Goal: Task Accomplishment & Management: Manage account settings

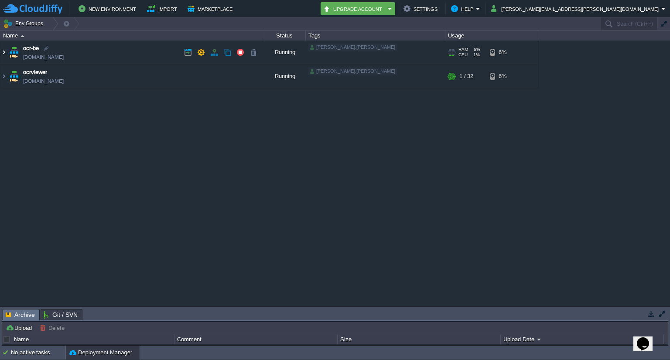
click at [5, 53] on img at bounding box center [3, 53] width 7 height 24
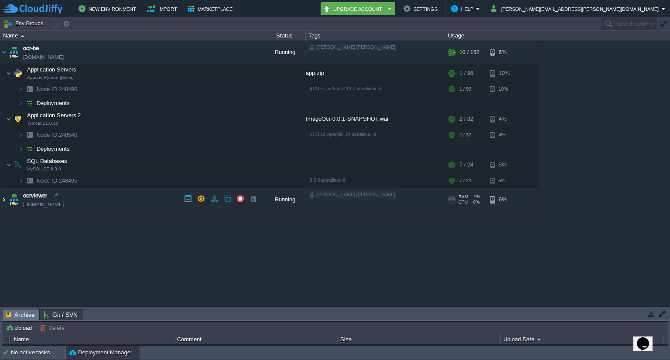
click at [2, 198] on img at bounding box center [3, 200] width 7 height 24
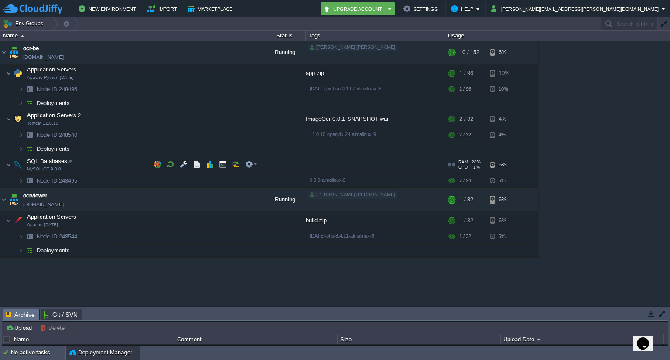
click at [32, 167] on span "MySQL CE 9.3.0" at bounding box center [44, 169] width 34 height 5
click at [23, 181] on img at bounding box center [20, 181] width 5 height 14
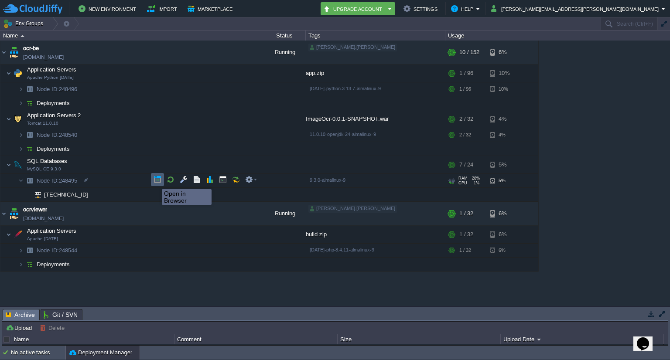
click at [155, 181] on button "button" at bounding box center [158, 180] width 8 height 8
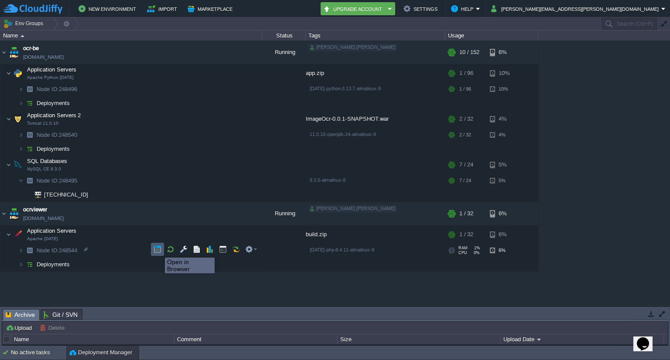
click at [158, 250] on button "button" at bounding box center [158, 250] width 8 height 8
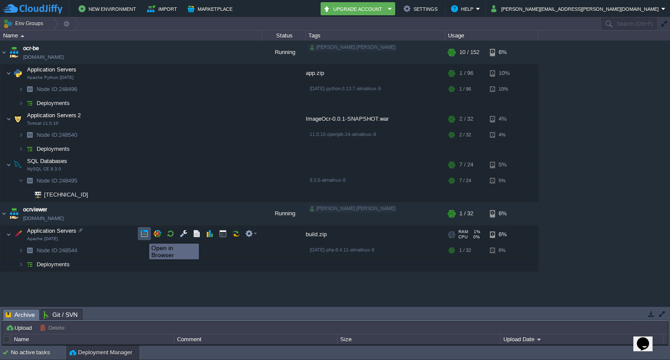
click at [143, 236] on button "button" at bounding box center [144, 234] width 8 height 8
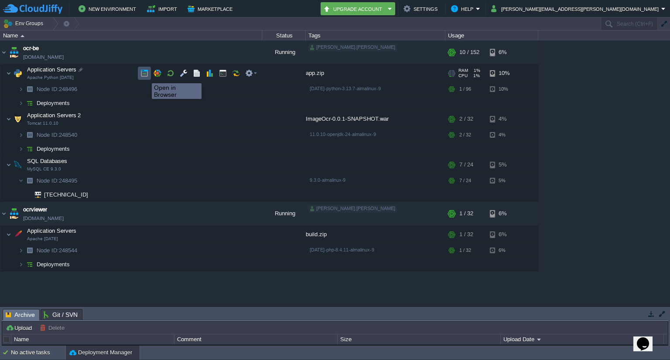
click at [145, 75] on button "button" at bounding box center [144, 73] width 8 height 8
click at [606, 170] on div "ocr-be [DOMAIN_NAME] Running [PERSON_NAME].[PERSON_NAME] + Add to Env Group RAM…" at bounding box center [335, 174] width 670 height 266
click at [142, 74] on button "button" at bounding box center [144, 73] width 8 height 8
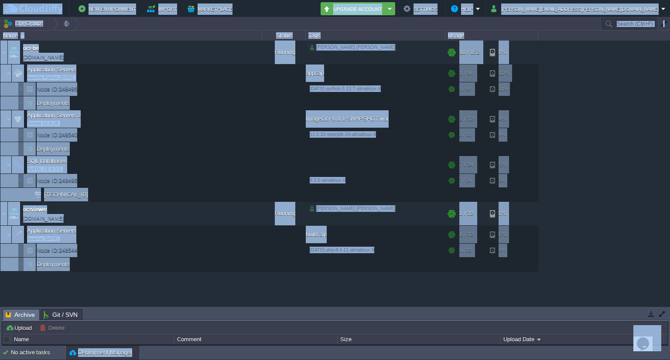
click at [141, 35] on div "Name" at bounding box center [131, 36] width 261 height 10
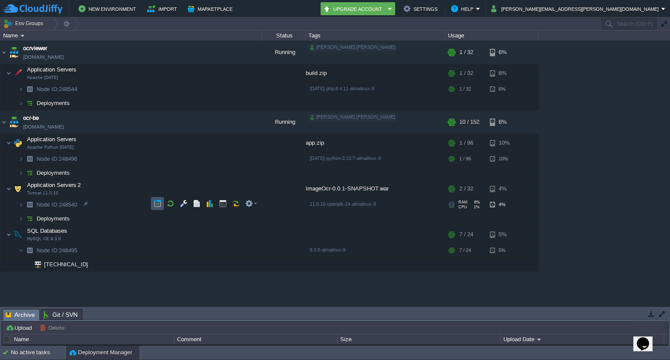
click at [156, 205] on button "button" at bounding box center [158, 204] width 8 height 8
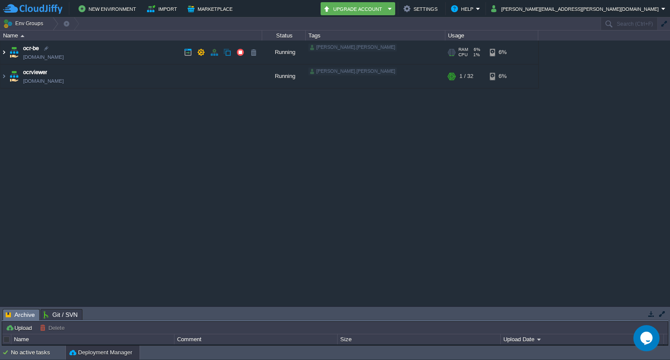
click at [4, 51] on img at bounding box center [3, 53] width 7 height 24
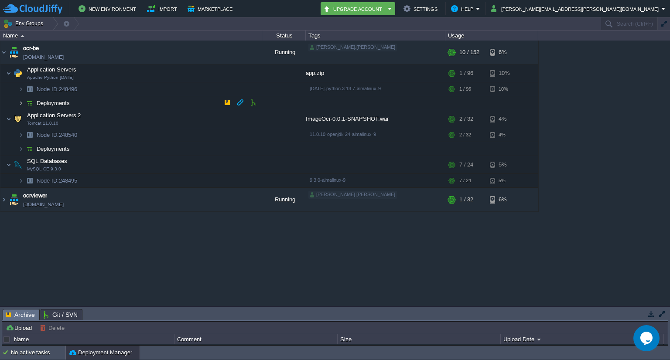
click at [20, 102] on img at bounding box center [20, 103] width 5 height 14
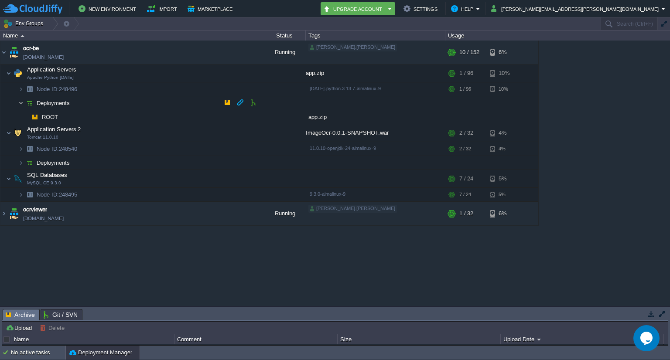
click at [20, 102] on img at bounding box center [20, 103] width 5 height 14
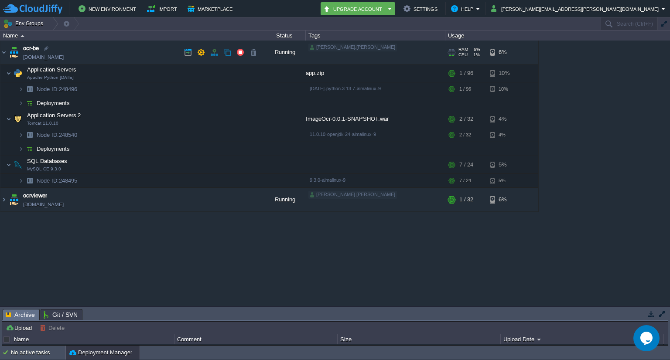
click at [45, 57] on link "[DOMAIN_NAME]" at bounding box center [43, 57] width 41 height 9
click at [42, 56] on link "[DOMAIN_NAME]" at bounding box center [43, 57] width 41 height 9
click at [20, 135] on img at bounding box center [20, 135] width 5 height 14
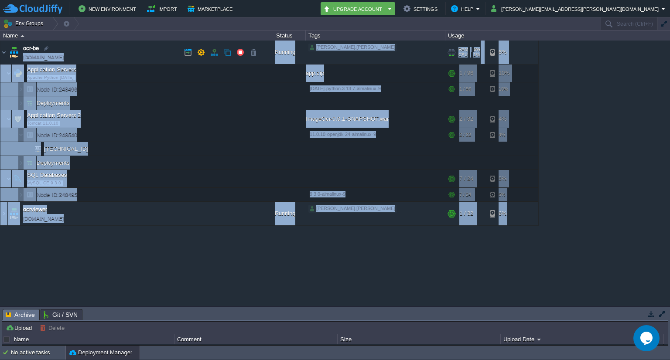
drag, startPoint x: 68, startPoint y: 57, endPoint x: 85, endPoint y: 70, distance: 21.4
click at [85, 70] on tbody "ocr-be [DOMAIN_NAME] Running [PERSON_NAME].[PERSON_NAME] + Add to Env Group RAM…" at bounding box center [269, 121] width 538 height 161
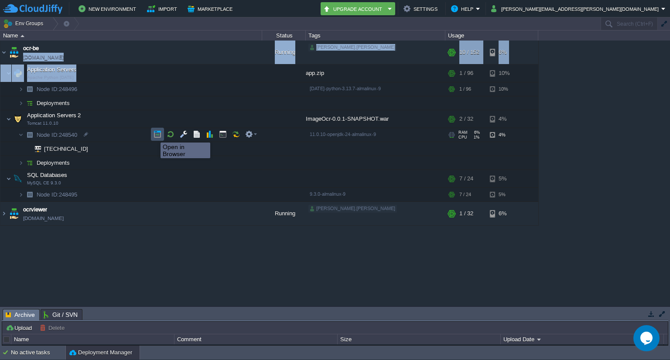
click at [154, 135] on button "button" at bounding box center [158, 134] width 8 height 8
click at [19, 133] on img at bounding box center [20, 135] width 5 height 14
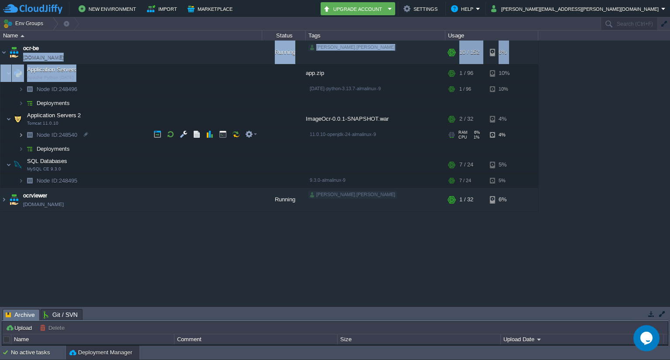
click at [19, 133] on img at bounding box center [20, 135] width 5 height 14
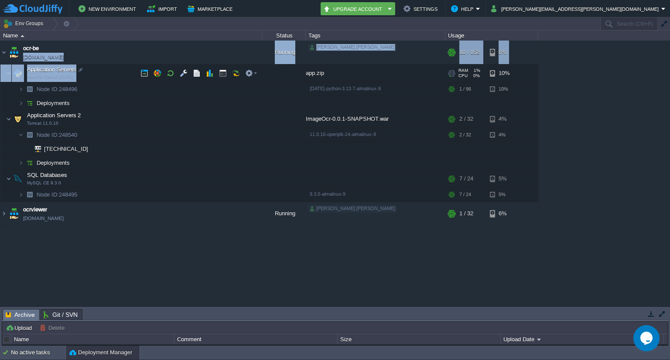
click at [89, 78] on td "Application Servers Apache Python 2.4.65" at bounding box center [131, 74] width 262 height 18
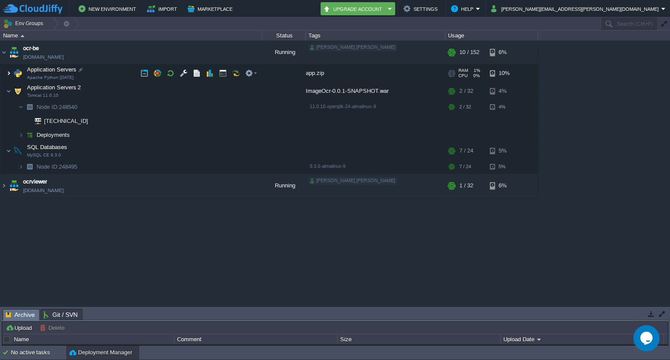
click at [9, 71] on img at bounding box center [8, 73] width 5 height 17
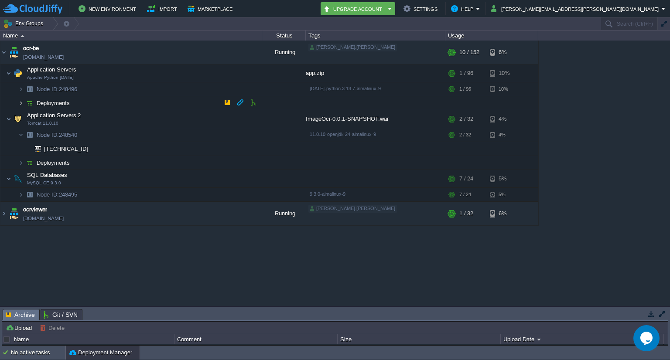
click at [21, 103] on img at bounding box center [20, 103] width 5 height 14
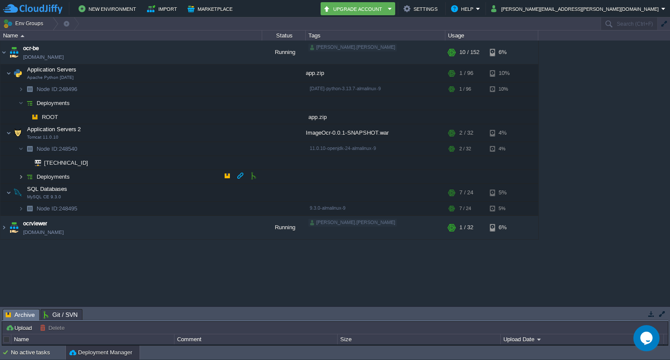
click at [19, 176] on img at bounding box center [20, 177] width 5 height 14
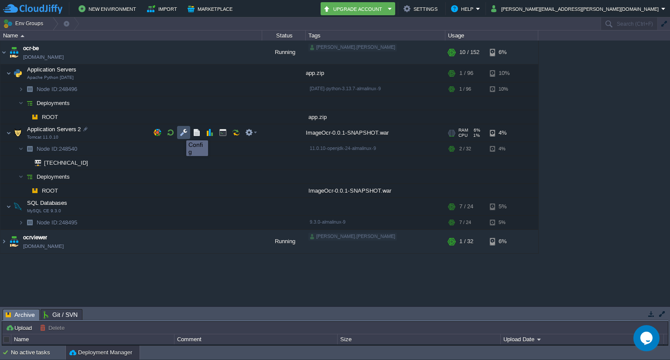
click at [185, 133] on button "button" at bounding box center [184, 133] width 8 height 8
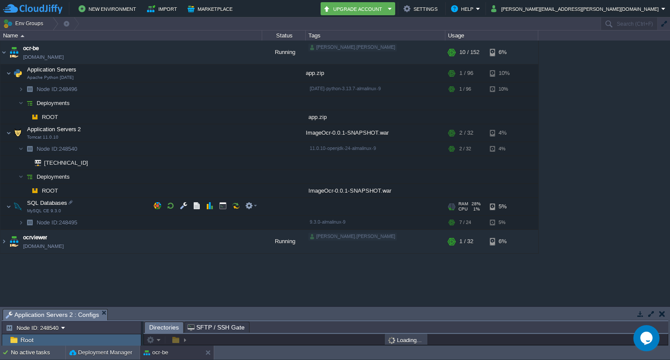
scroll to position [0, 0]
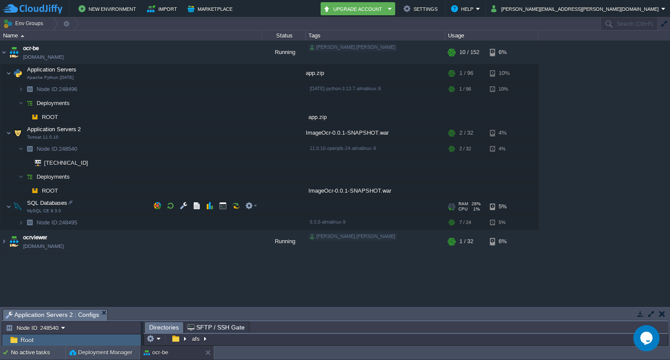
drag, startPoint x: 272, startPoint y: 308, endPoint x: 286, endPoint y: 198, distance: 111.2
click at [286, 198] on div "Env Groups Search (Ctrl+F) auto-gen Name Status Tags Usage ocr-be ocr-be.cloudj…" at bounding box center [335, 181] width 670 height 328
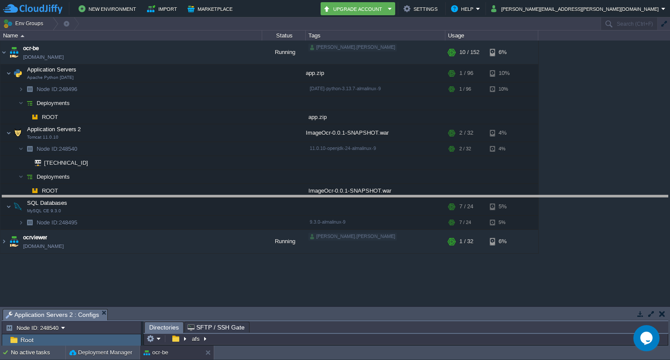
drag, startPoint x: 270, startPoint y: 309, endPoint x: 283, endPoint y: 195, distance: 114.5
click at [283, 195] on body "New Environment Import Marketplace Bonus ₹0.00 Upgrade Account Settings Help na…" at bounding box center [335, 180] width 670 height 360
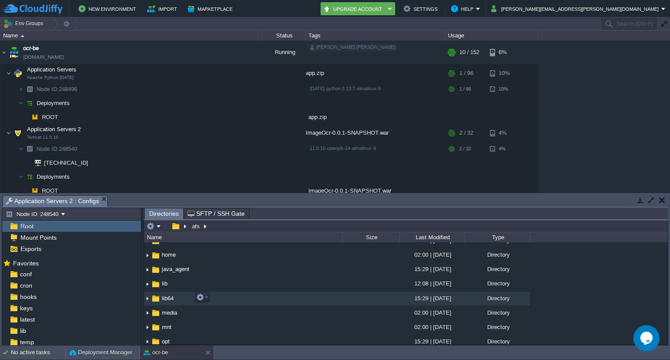
scroll to position [0, 0]
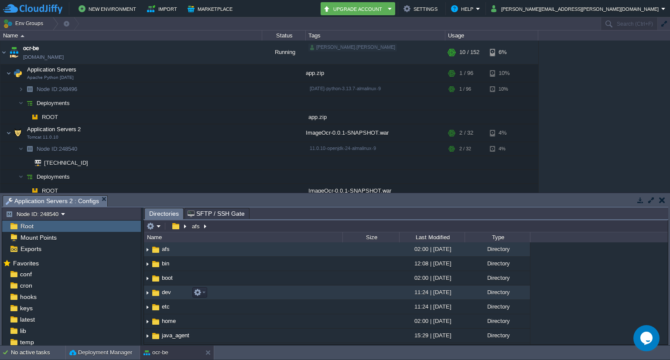
click at [146, 293] on img at bounding box center [147, 293] width 7 height 14
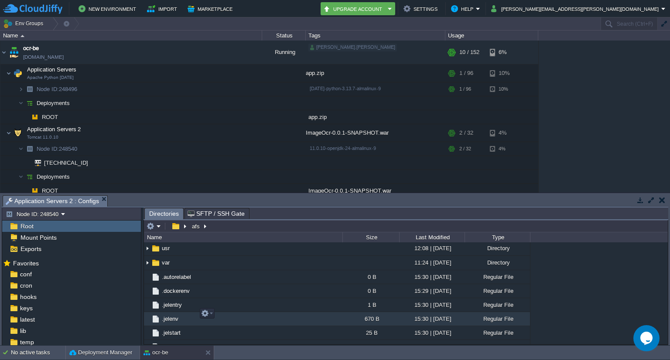
scroll to position [560, 0]
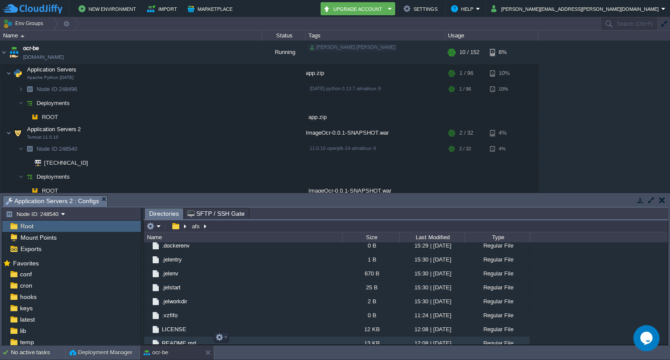
click at [174, 340] on span "README.md" at bounding box center [178, 343] width 37 height 7
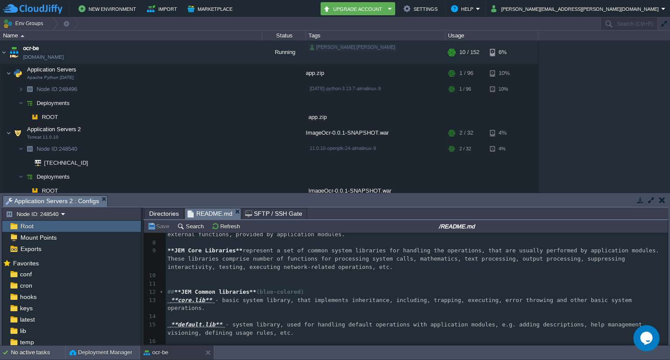
scroll to position [88, 0]
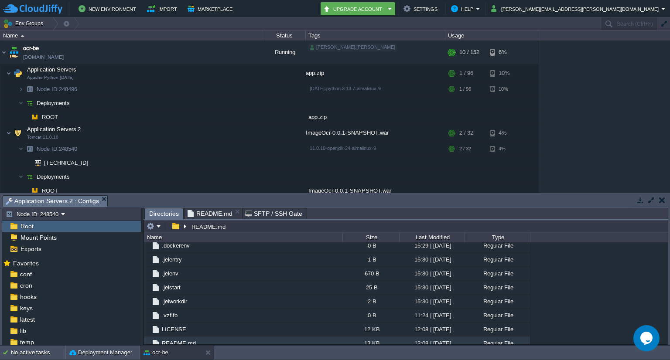
click at [159, 215] on span "Directories" at bounding box center [164, 213] width 30 height 11
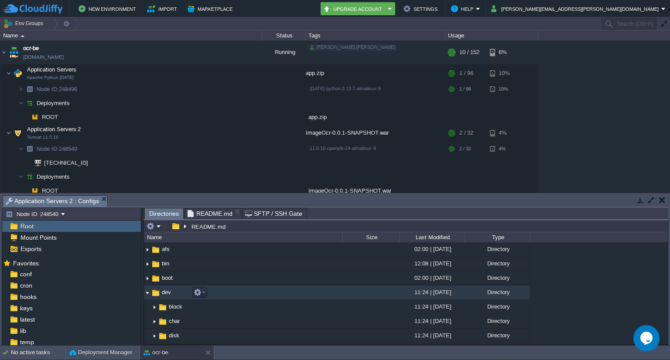
click at [147, 293] on img at bounding box center [147, 293] width 7 height 14
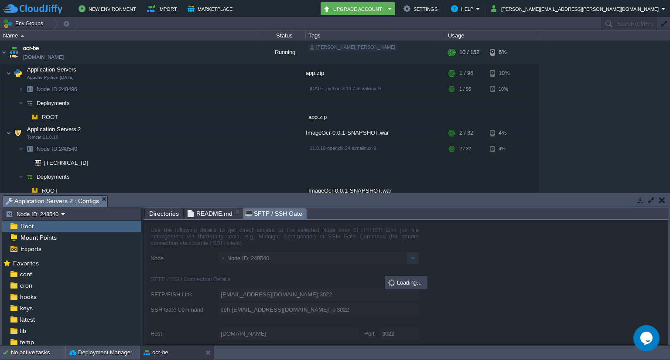
click at [259, 215] on span "SFTP / SSH Gate" at bounding box center [273, 213] width 57 height 11
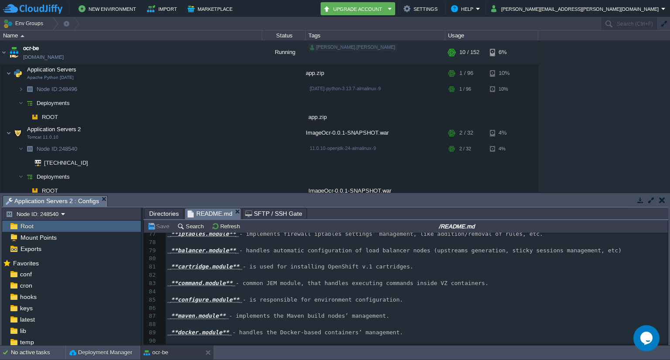
click at [203, 212] on span "README.md" at bounding box center [210, 213] width 45 height 11
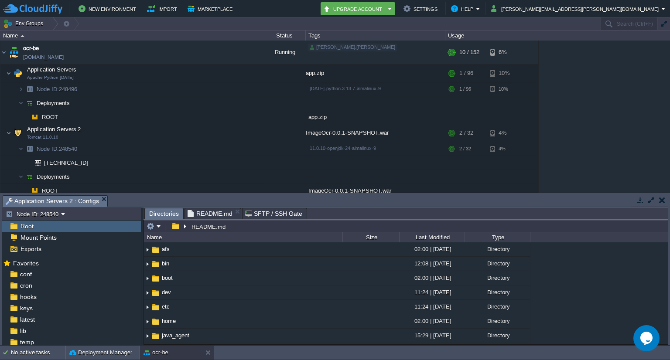
click at [164, 213] on span "Directories" at bounding box center [164, 213] width 30 height 11
click at [196, 55] on td at bounding box center [200, 52] width 13 height 13
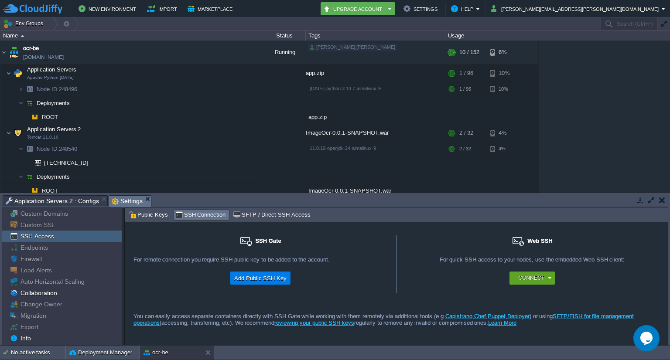
click at [115, 201] on span "Settings" at bounding box center [127, 201] width 31 height 11
click at [545, 275] on div "Connect" at bounding box center [533, 278] width 35 height 13
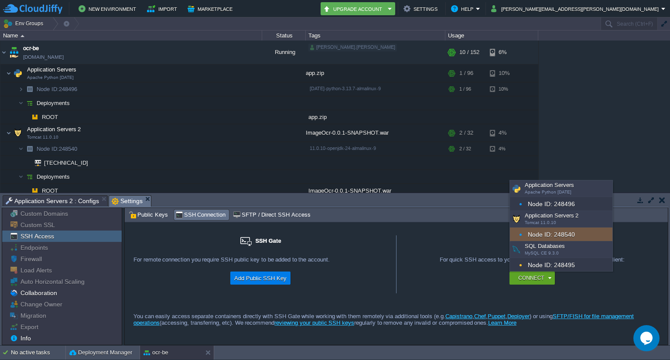
click at [544, 231] on div "Node ID: 248540" at bounding box center [561, 235] width 102 height 14
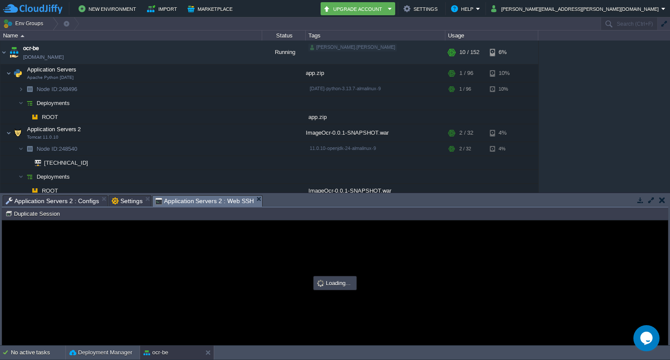
scroll to position [0, 0]
type input "#000000"
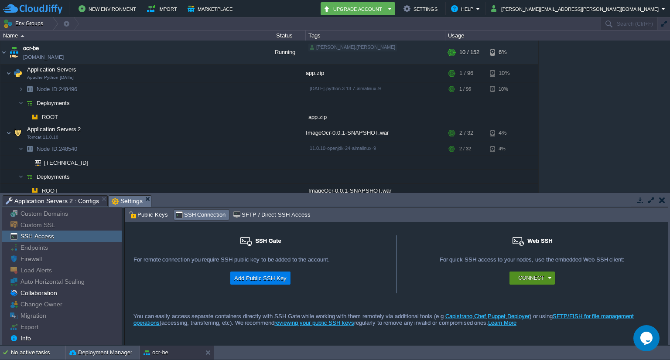
click at [537, 276] on button "Connect" at bounding box center [531, 278] width 26 height 9
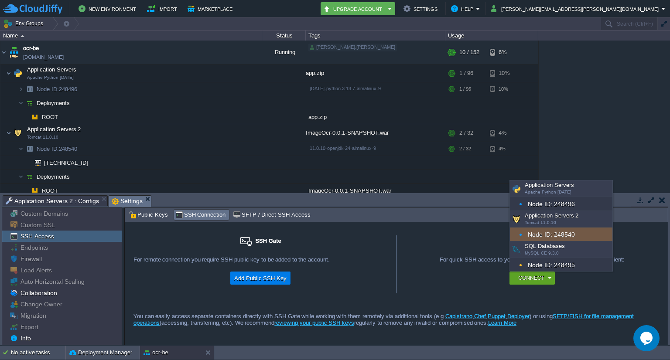
click at [542, 234] on div "Node ID: 248540" at bounding box center [561, 235] width 102 height 14
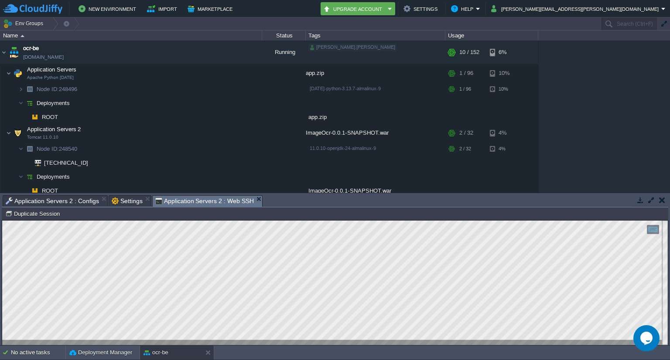
type input "#000000"
click at [183, 133] on button "button" at bounding box center [184, 133] width 8 height 8
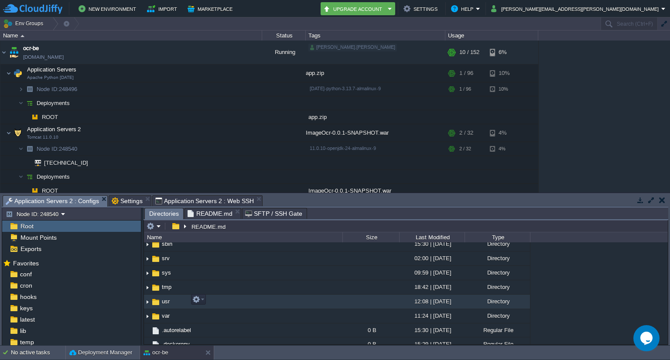
scroll to position [223, 0]
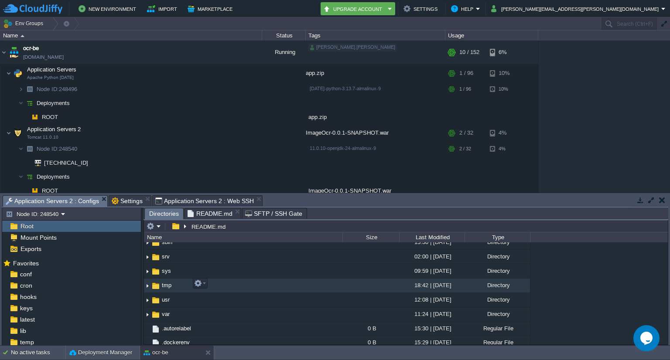
click at [171, 283] on span "tmp" at bounding box center [166, 285] width 12 height 7
click at [158, 283] on img at bounding box center [156, 286] width 10 height 10
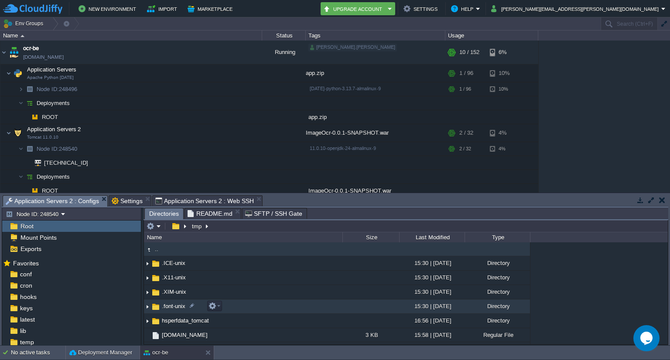
scroll to position [10, 0]
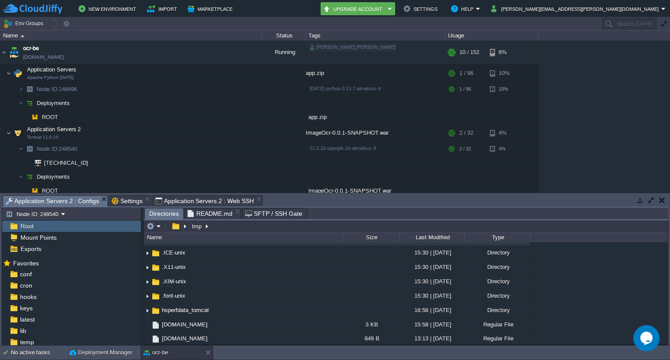
type input "/tmp"
click at [234, 226] on input "/tmp" at bounding box center [406, 226] width 524 height 12
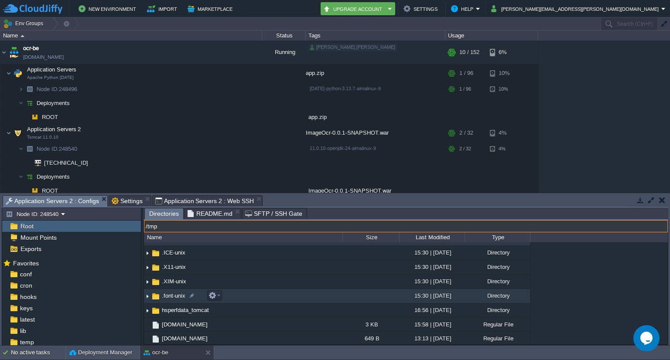
scroll to position [0, 0]
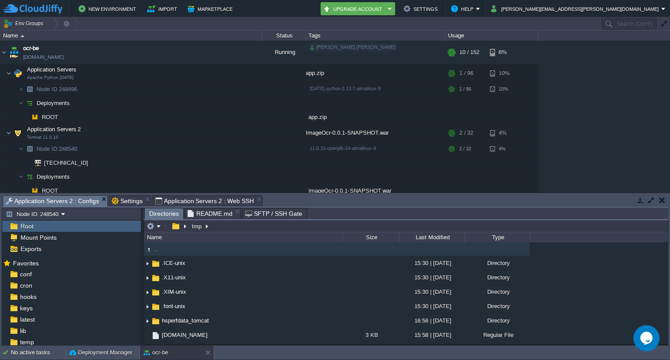
click at [65, 229] on div "Root" at bounding box center [71, 226] width 139 height 11
click at [94, 225] on div "Root" at bounding box center [71, 226] width 139 height 11
click at [113, 215] on td "Node ID: 248540" at bounding box center [71, 214] width 137 height 10
click at [114, 226] on div "Root" at bounding box center [71, 226] width 139 height 11
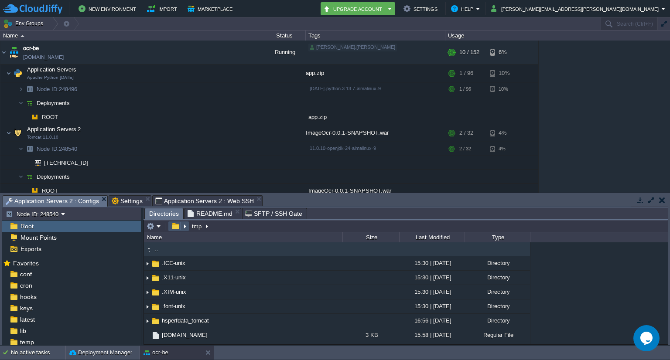
click at [176, 230] on button "button" at bounding box center [175, 226] width 13 height 8
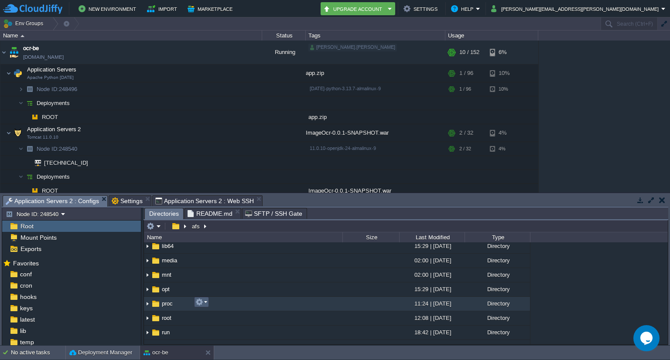
scroll to position [123, 0]
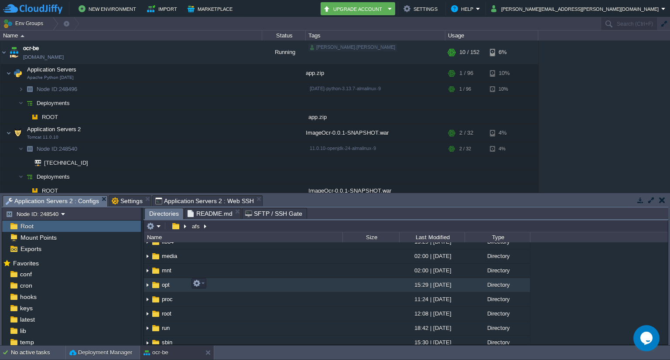
click at [190, 290] on td "opt" at bounding box center [243, 285] width 198 height 14
click at [167, 286] on span "opt" at bounding box center [165, 284] width 10 height 7
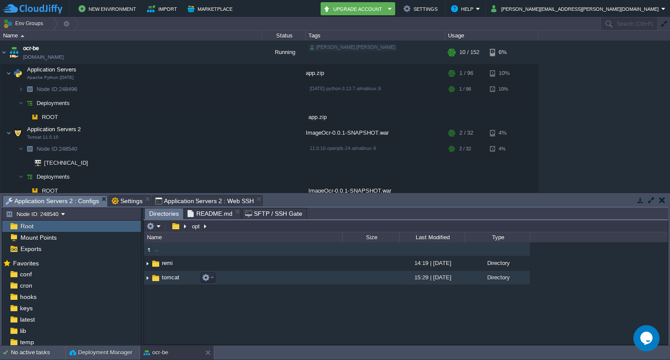
click at [190, 276] on td "tomcat" at bounding box center [243, 278] width 198 height 14
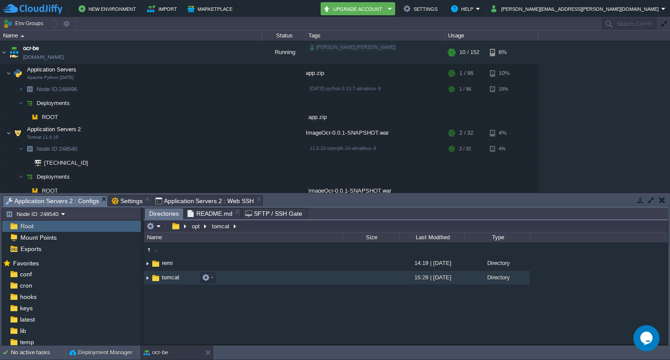
click at [190, 276] on td "tomcat" at bounding box center [243, 278] width 198 height 14
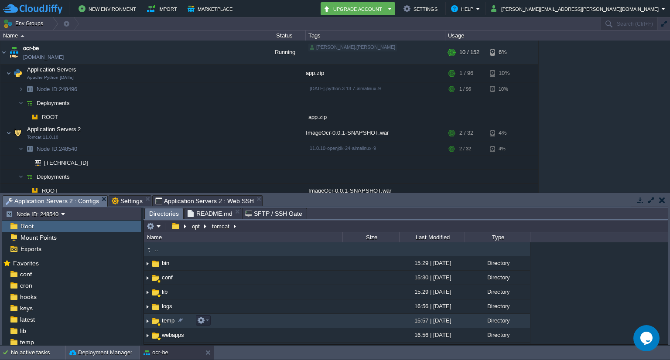
click at [157, 320] on img at bounding box center [156, 322] width 10 height 10
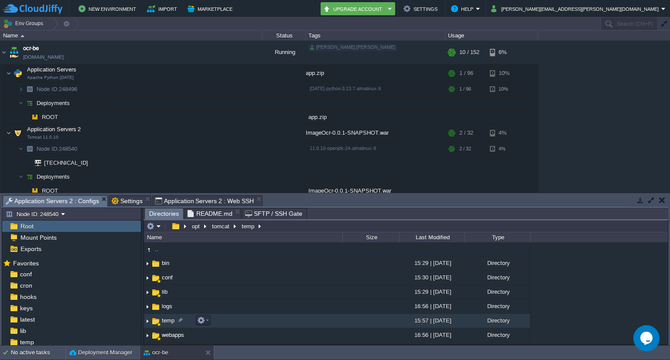
click at [157, 320] on img at bounding box center [156, 322] width 10 height 10
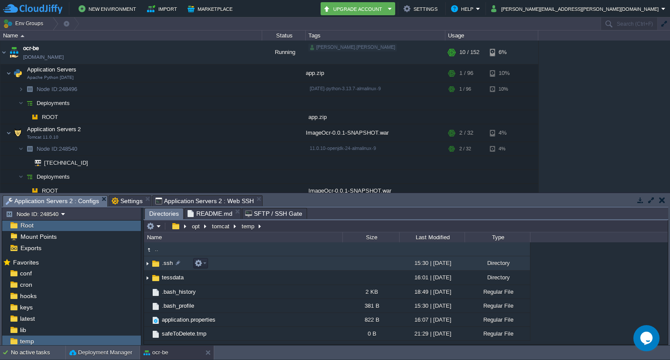
click at [146, 263] on img at bounding box center [147, 264] width 7 height 14
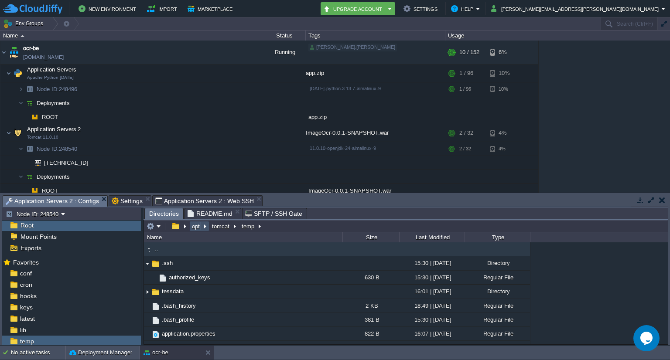
click at [194, 228] on button "opt" at bounding box center [196, 226] width 11 height 8
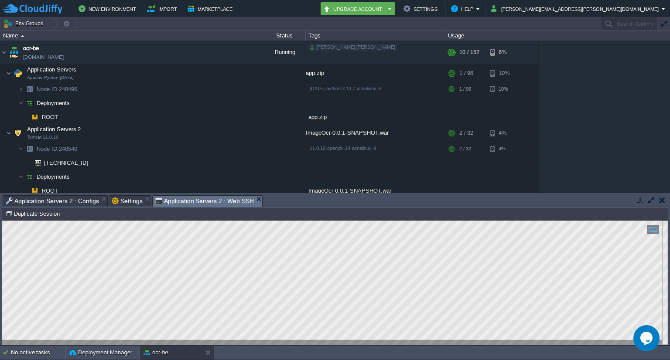
click at [205, 198] on span "Application Servers 2 : Web SSH" at bounding box center [204, 201] width 99 height 11
click at [117, 198] on span "Settings" at bounding box center [127, 201] width 31 height 10
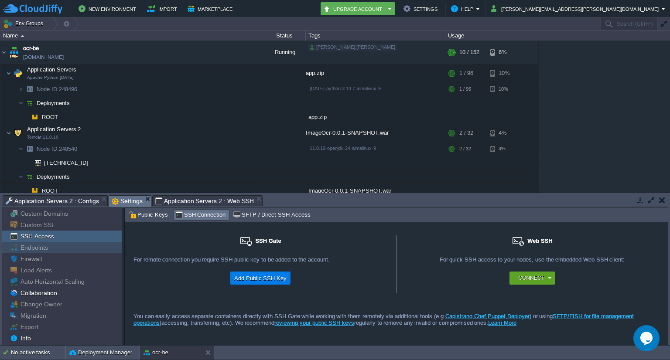
click at [35, 248] on span "Endpoints" at bounding box center [34, 248] width 31 height 8
click at [549, 278] on div "Connect" at bounding box center [533, 278] width 35 height 13
click at [241, 215] on span "SFTP / Direct SSH Access" at bounding box center [271, 215] width 77 height 10
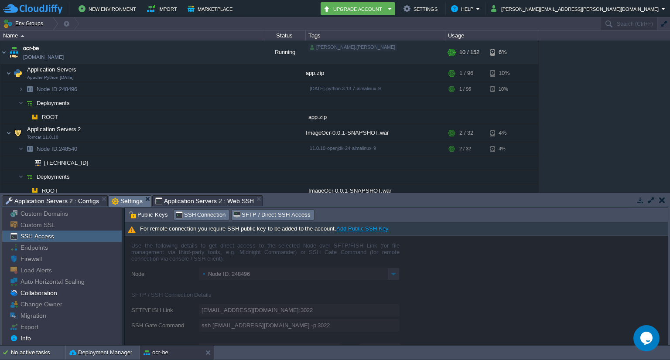
click at [194, 217] on span "SSH Connection" at bounding box center [200, 215] width 51 height 10
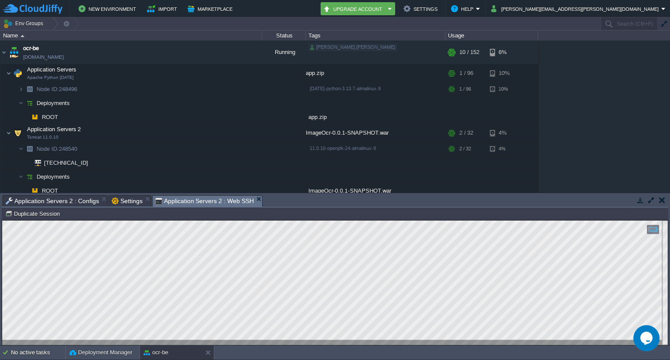
click at [197, 201] on span "Application Servers 2 : Web SSH" at bounding box center [204, 201] width 99 height 11
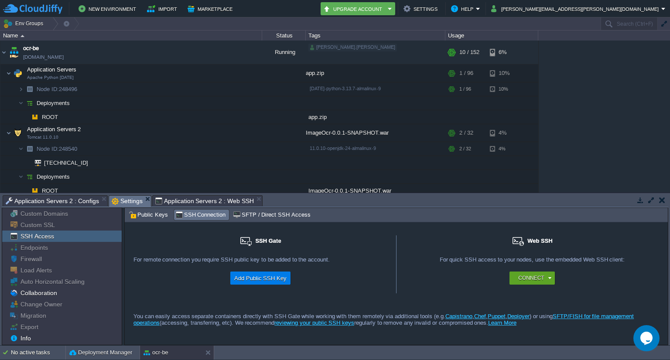
click at [130, 199] on span "Settings" at bounding box center [127, 201] width 31 height 11
click at [140, 213] on span "Public Keys" at bounding box center [148, 215] width 39 height 10
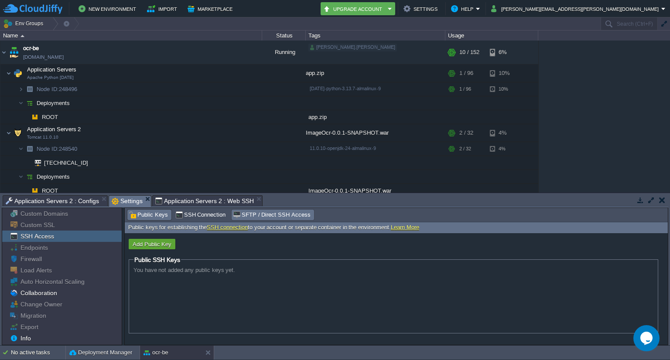
click at [257, 217] on span "SFTP / Direct SSH Access" at bounding box center [271, 215] width 77 height 10
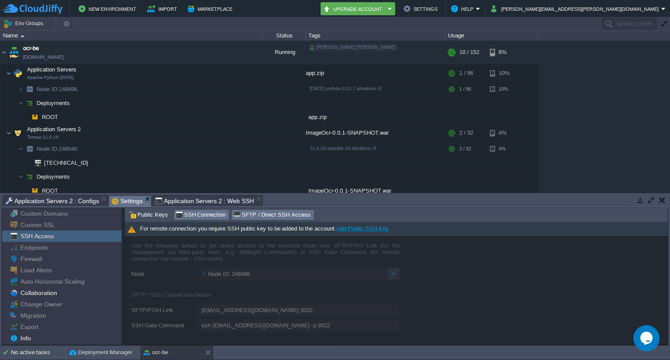
click at [196, 214] on span "SSH Connection" at bounding box center [200, 215] width 51 height 10
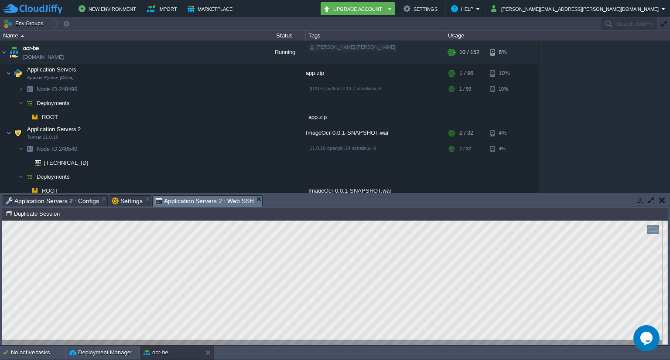
click at [209, 202] on span "Application Servers 2 : Web SSH" at bounding box center [204, 201] width 99 height 11
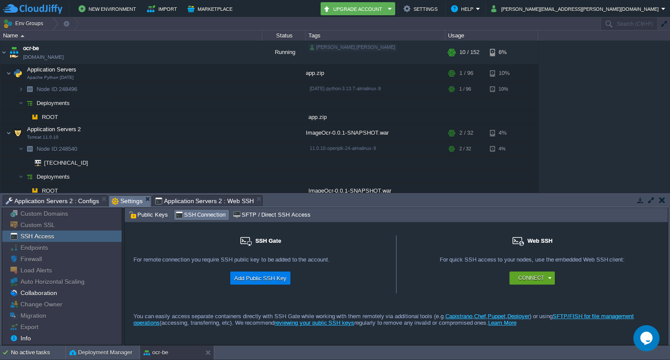
click at [125, 201] on span "Settings" at bounding box center [127, 201] width 31 height 11
click at [532, 279] on button "Connect" at bounding box center [531, 278] width 26 height 9
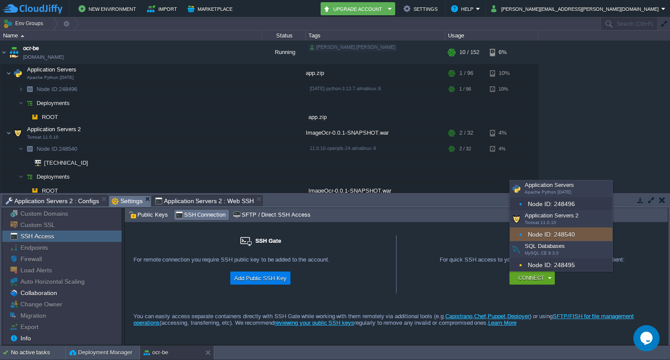
click at [535, 231] on div "Node ID: 248540" at bounding box center [561, 235] width 102 height 14
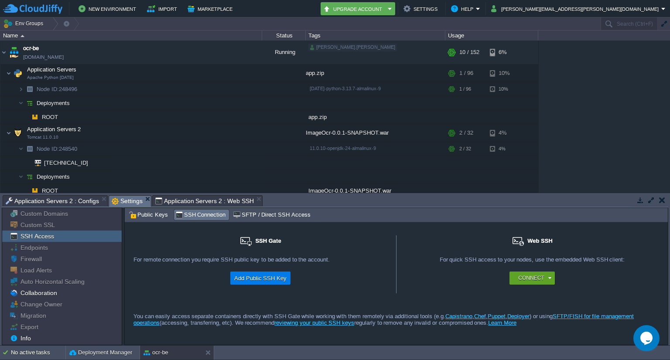
click at [115, 201] on span "Settings" at bounding box center [127, 201] width 31 height 11
click at [269, 276] on button "Add Public SSH Key" at bounding box center [261, 278] width 58 height 10
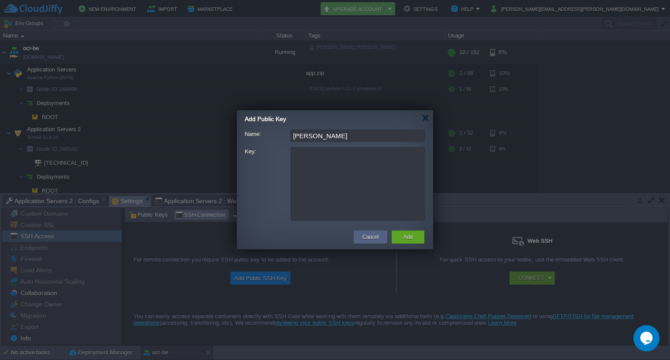
type input "namit"
type textarea "1"
type textarea "namit"
click at [424, 117] on div at bounding box center [425, 118] width 7 height 7
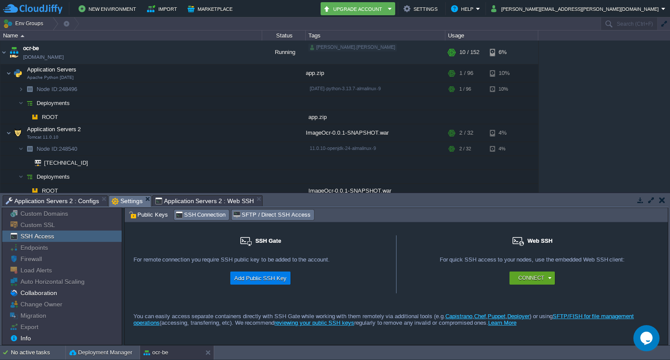
click at [239, 215] on span "SFTP / Direct SSH Access" at bounding box center [271, 215] width 77 height 10
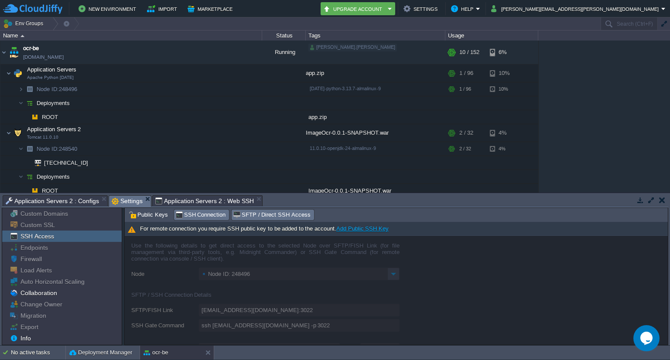
click at [200, 213] on span "SSH Connection" at bounding box center [200, 215] width 51 height 10
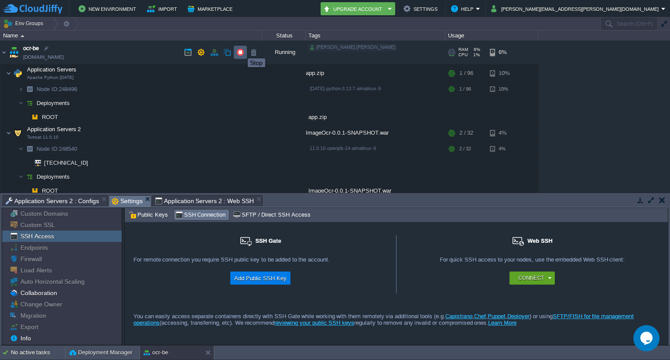
click at [241, 51] on button "button" at bounding box center [240, 52] width 8 height 8
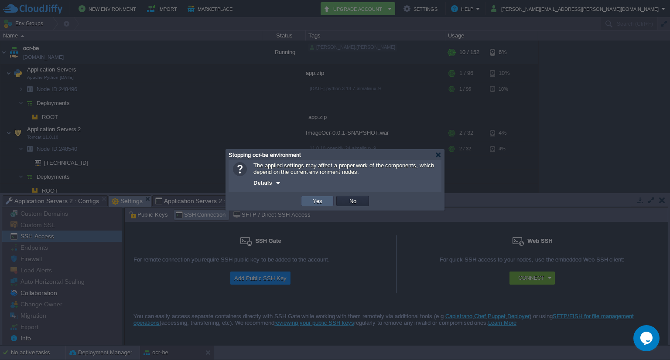
click at [317, 197] on td "Yes" at bounding box center [317, 201] width 33 height 10
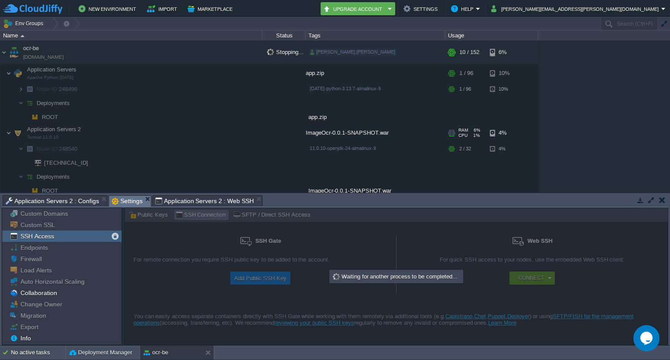
scroll to position [59, 0]
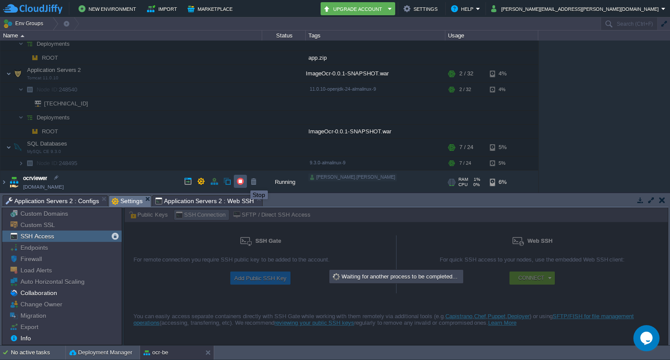
click at [244, 183] on button "button" at bounding box center [240, 181] width 8 height 8
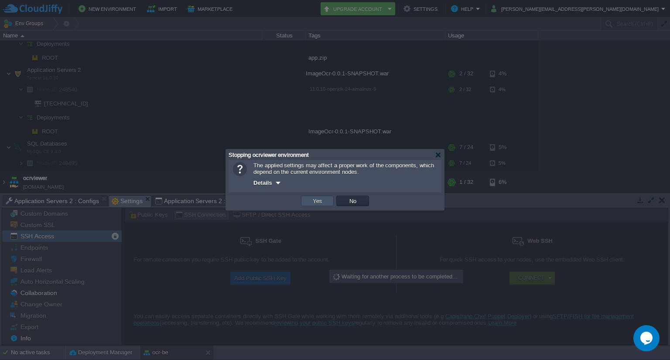
click at [317, 199] on button "Yes" at bounding box center [317, 201] width 15 height 8
